Goal: Task Accomplishment & Management: Manage account settings

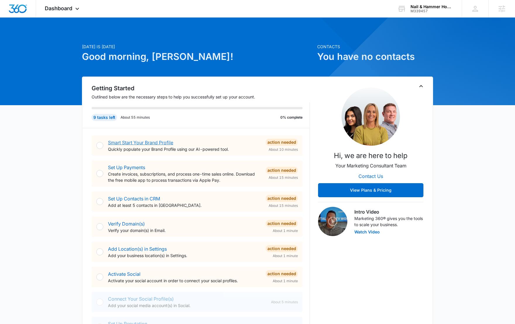
click at [144, 145] on link "Smart Start Your Brand Profile" at bounding box center [140, 143] width 65 height 6
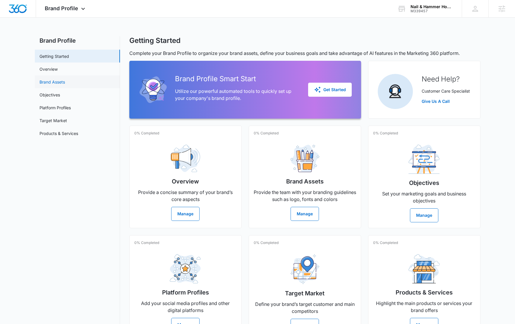
click at [65, 81] on link "Brand Assets" at bounding box center [51, 82] width 25 height 6
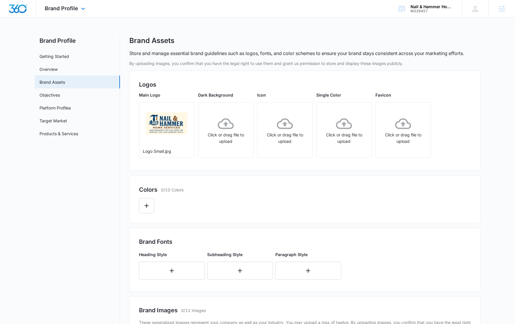
click at [14, 12] on img "Dashboard" at bounding box center [17, 8] width 19 height 9
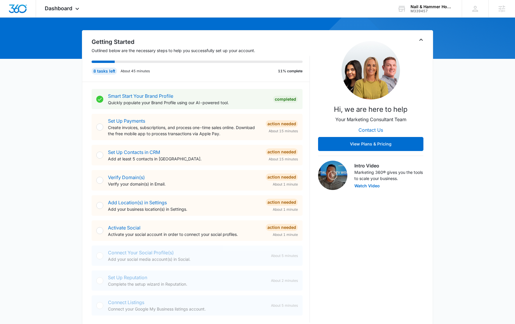
scroll to position [85, 0]
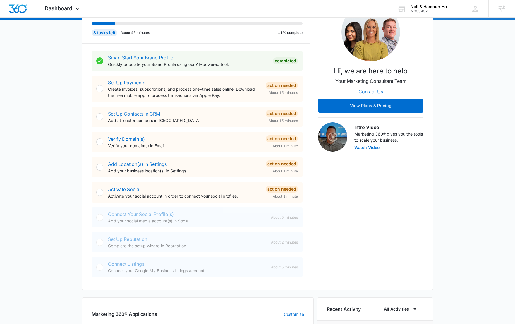
click at [136, 114] on link "Set Up Contacts in CRM" at bounding box center [134, 114] width 52 height 6
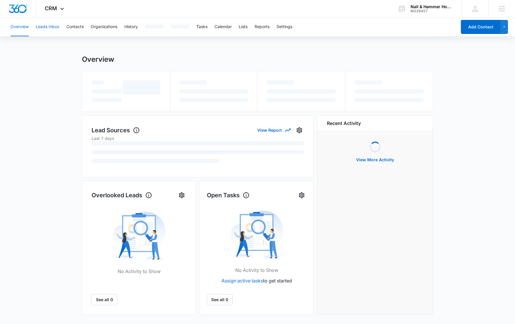
click at [52, 31] on button "Leads Inbox" at bounding box center [48, 27] width 24 height 19
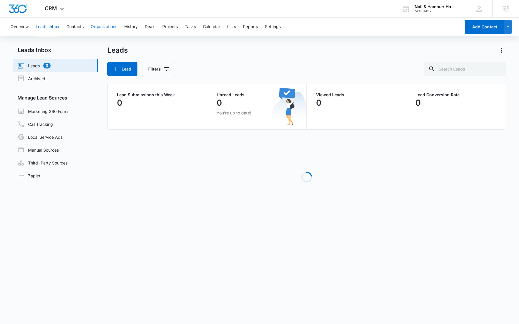
click at [92, 24] on button "Organizations" at bounding box center [104, 27] width 27 height 19
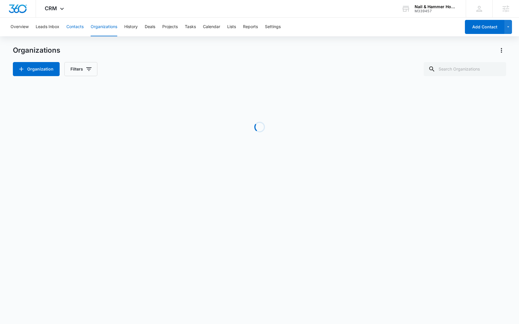
click at [76, 25] on button "Contacts" at bounding box center [74, 27] width 17 height 19
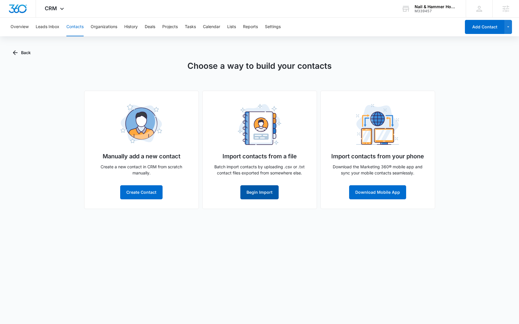
click at [258, 186] on button "Begin Import" at bounding box center [259, 192] width 38 height 14
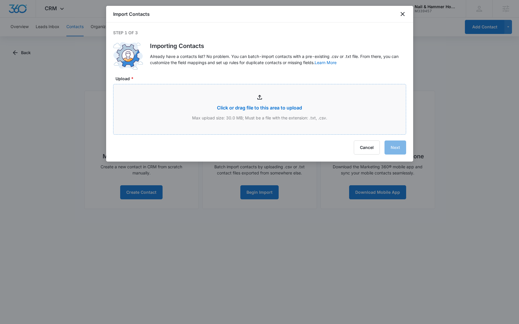
type input "C:\fakepath\Customer_export_sheet.csv"
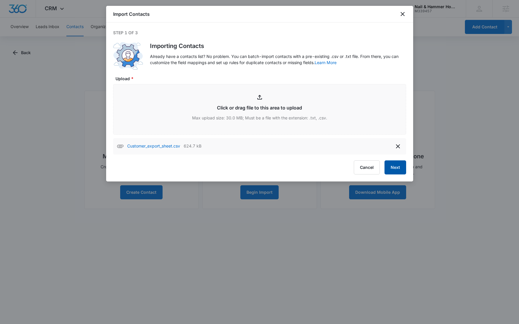
click at [392, 167] on button "Next" at bounding box center [396, 167] width 22 height 14
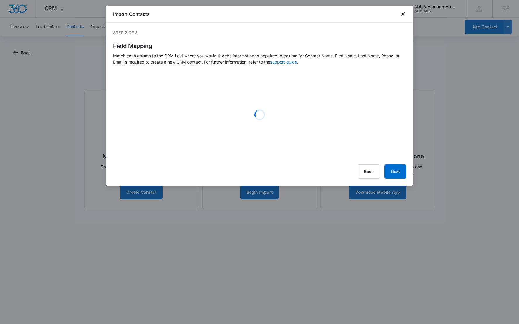
select select "78"
select select "79"
select select "185"
select select "184"
select select "300"
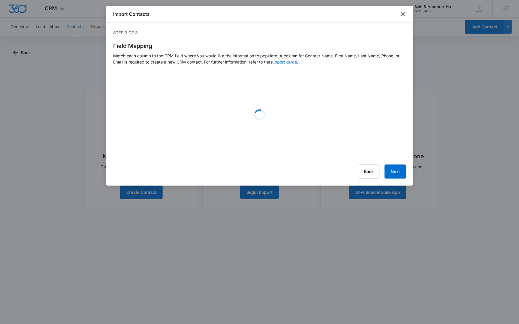
select select "tags"
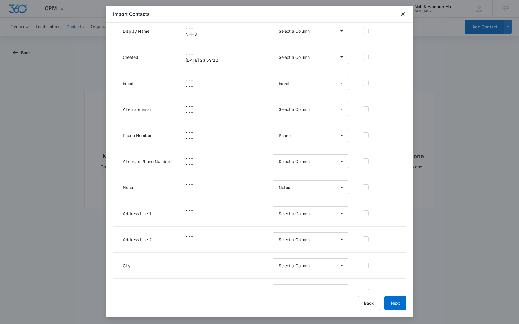
scroll to position [10, 0]
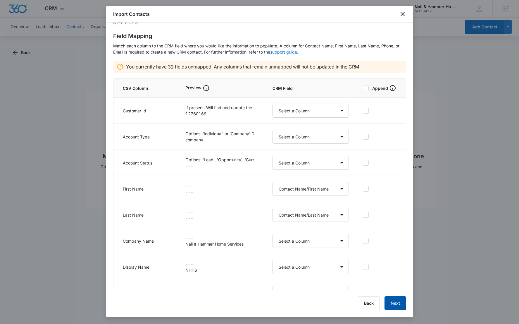
click at [389, 301] on button "Next" at bounding box center [396, 303] width 22 height 14
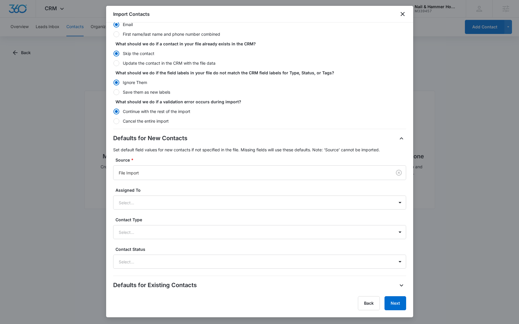
scroll to position [72, 0]
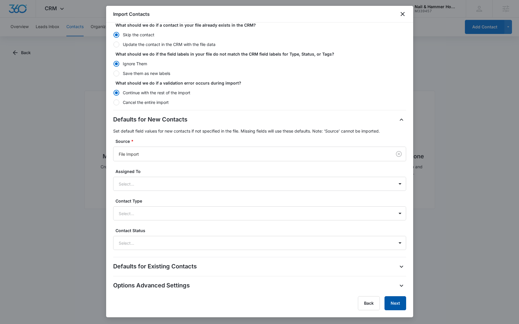
drag, startPoint x: 393, startPoint y: 301, endPoint x: 384, endPoint y: 297, distance: 9.5
click at [393, 300] on button "Next" at bounding box center [396, 303] width 22 height 14
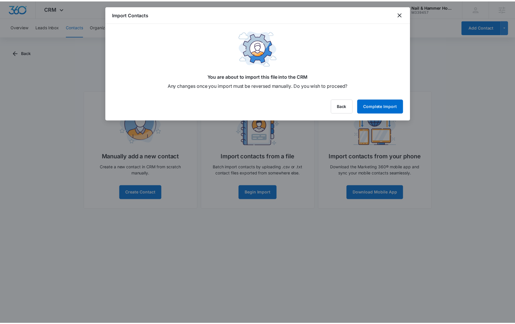
scroll to position [0, 0]
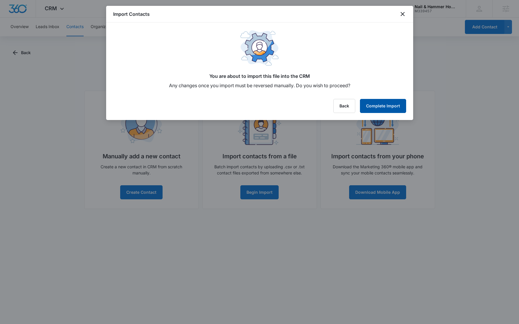
click at [388, 106] on button "Complete Import" at bounding box center [383, 106] width 46 height 14
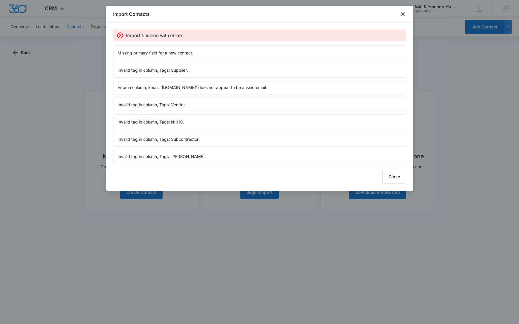
click at [399, 167] on div "Import Contacts Import finished with errors Missing primary field for a new con…" at bounding box center [259, 98] width 307 height 185
click at [397, 177] on button "Close" at bounding box center [395, 177] width 24 height 14
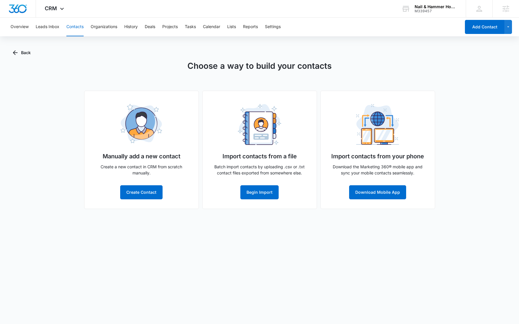
click at [71, 25] on button "Contacts" at bounding box center [74, 27] width 17 height 19
drag, startPoint x: 80, startPoint y: 26, endPoint x: 77, endPoint y: 16, distance: 10.3
click at [80, 25] on button "Contacts" at bounding box center [74, 27] width 17 height 19
click at [48, 25] on button "Leads Inbox" at bounding box center [48, 27] width 24 height 19
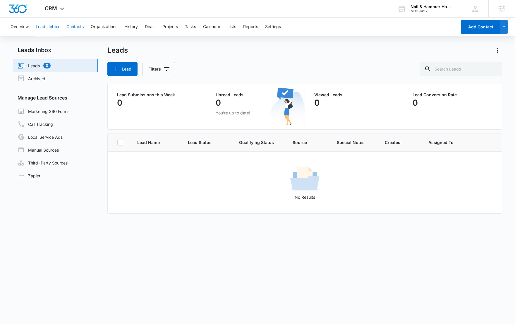
click at [76, 28] on button "Contacts" at bounding box center [74, 27] width 17 height 19
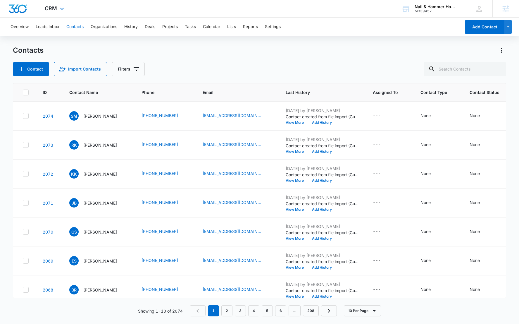
click at [21, 10] on img "Dashboard" at bounding box center [17, 8] width 19 height 9
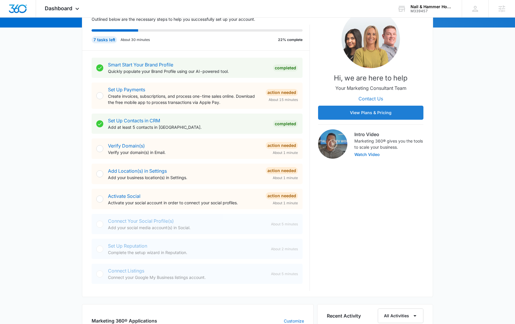
scroll to position [131, 0]
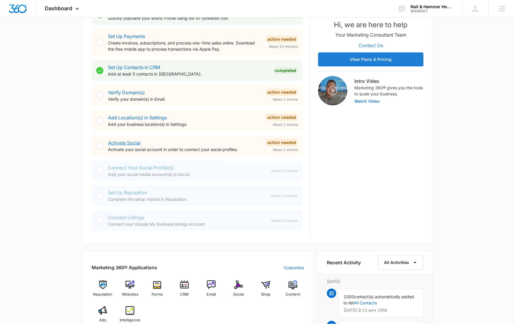
click at [122, 144] on link "Activate Social" at bounding box center [124, 143] width 32 height 6
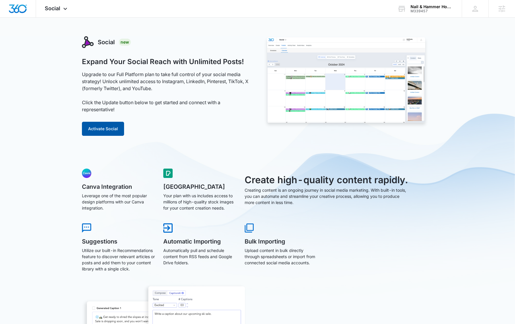
click at [117, 127] on button "Activate Social" at bounding box center [103, 129] width 42 height 14
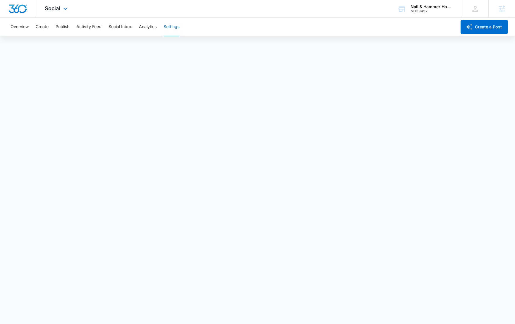
click at [22, 11] on img "Dashboard" at bounding box center [17, 8] width 19 height 9
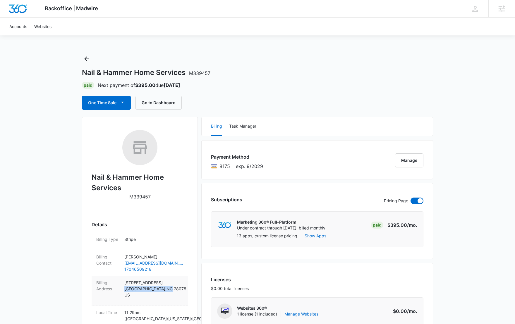
drag, startPoint x: 124, startPoint y: 290, endPoint x: 156, endPoint y: 289, distance: 31.9
click at [156, 289] on p "9820 Northcross Center Ct Huntersville , NC 28078 US" at bounding box center [153, 288] width 59 height 18
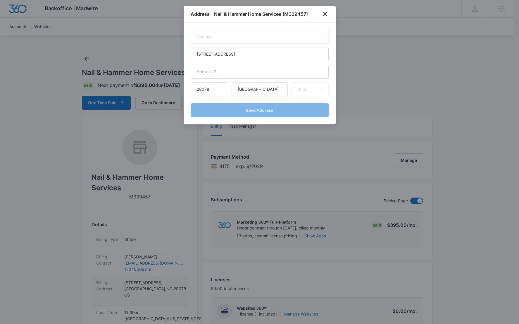
select select "US"
select select "NC"
click at [249, 88] on input "Huntersville" at bounding box center [260, 89] width 56 height 14
click at [324, 16] on icon "close" at bounding box center [325, 14] width 7 height 7
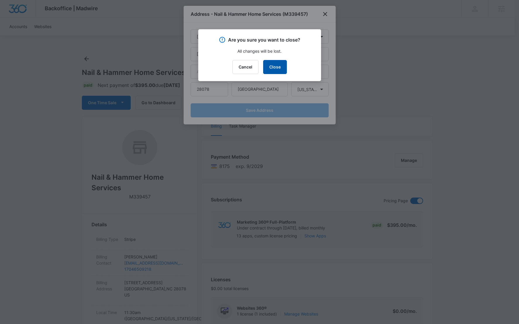
drag, startPoint x: 278, startPoint y: 64, endPoint x: 278, endPoint y: 56, distance: 8.5
click at [279, 64] on button "Close" at bounding box center [275, 67] width 24 height 14
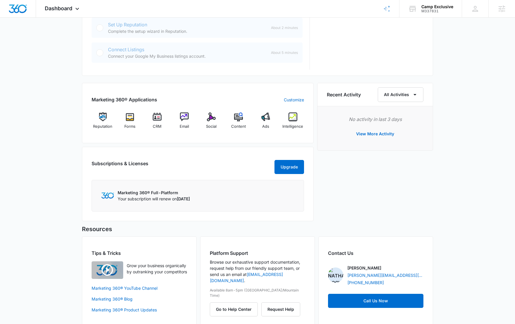
scroll to position [308, 0]
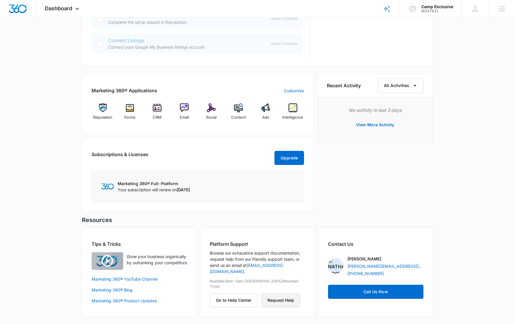
click at [280, 293] on button "Request Help" at bounding box center [280, 300] width 39 height 14
click at [57, 13] on div "Dashboard Apps Reputation Forms CRM Email Social Content Ads Intelligence Files…" at bounding box center [63, 8] width 54 height 17
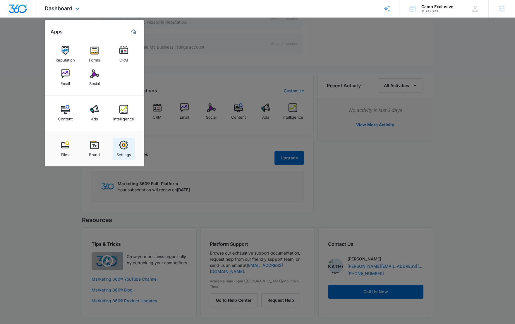
click at [124, 146] on img at bounding box center [123, 144] width 9 height 9
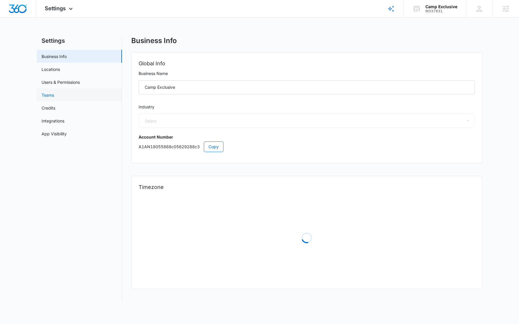
select select "35"
select select "US"
select select "America/Chicago"
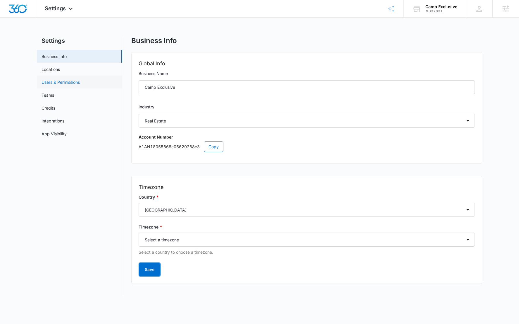
click at [74, 80] on link "Users & Permissions" at bounding box center [61, 82] width 38 height 6
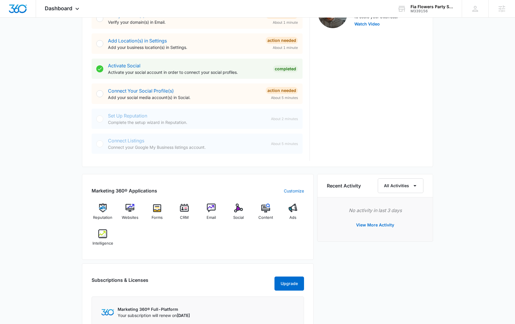
scroll to position [334, 0]
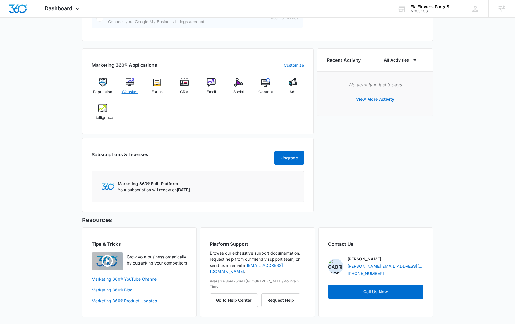
click at [129, 87] on div "Websites" at bounding box center [130, 88] width 23 height 21
